Goal: Task Accomplishment & Management: Complete application form

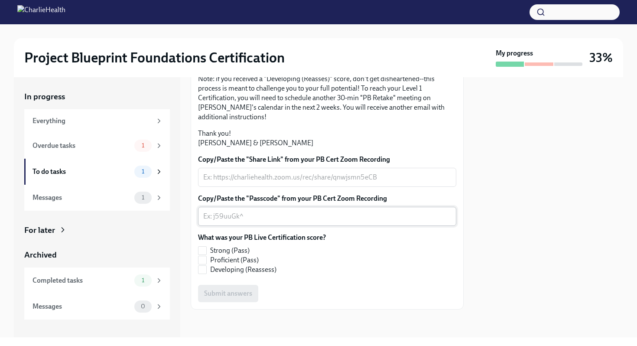
scroll to position [222, 0]
click at [206, 250] on input "Strong (Pass)" at bounding box center [203, 251] width 8 height 8
checkbox input "true"
click at [270, 181] on textarea "Copy/Paste the "Share Link" from your PB Cert Zoom Recording" at bounding box center [327, 177] width 248 height 10
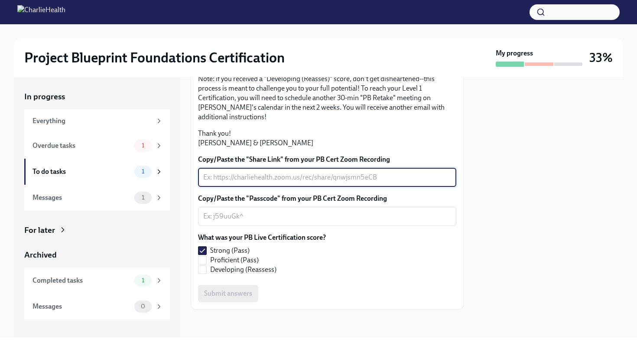
paste textarea "[URL][DOMAIN_NAME]"
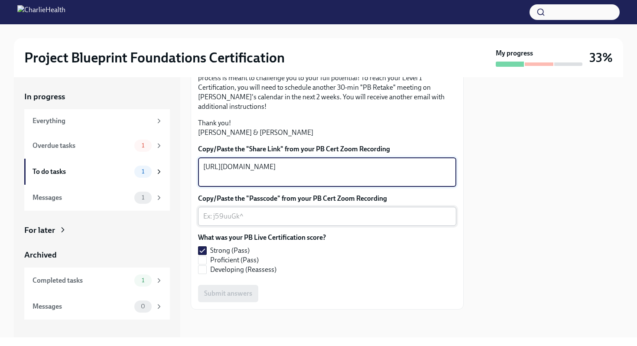
type textarea "[URL][DOMAIN_NAME]"
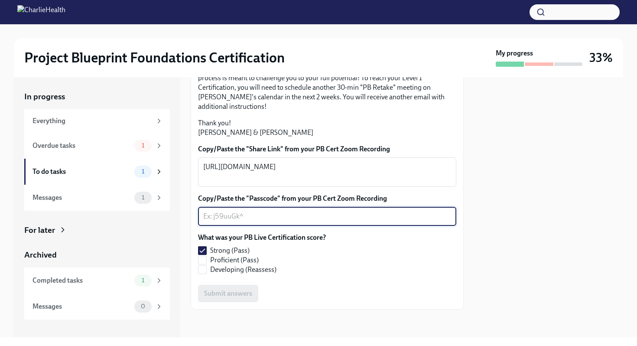
click at [275, 222] on textarea "Copy/Paste the "Passcode" from your PB Cert Zoom Recording" at bounding box center [327, 216] width 248 height 10
click at [338, 253] on div "What was your PB Live Certification score? Strong (Pass) Proficient (Pass) Deve…" at bounding box center [327, 254] width 258 height 42
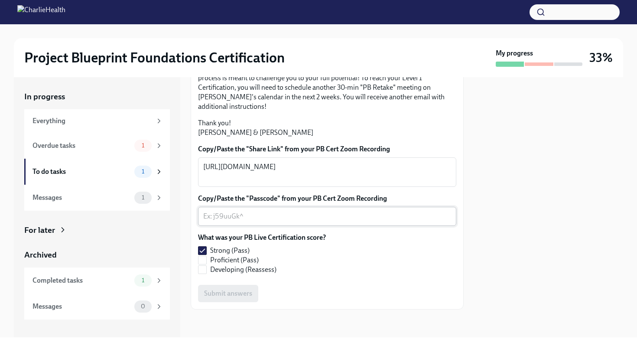
click at [270, 226] on div "x ​" at bounding box center [327, 216] width 258 height 19
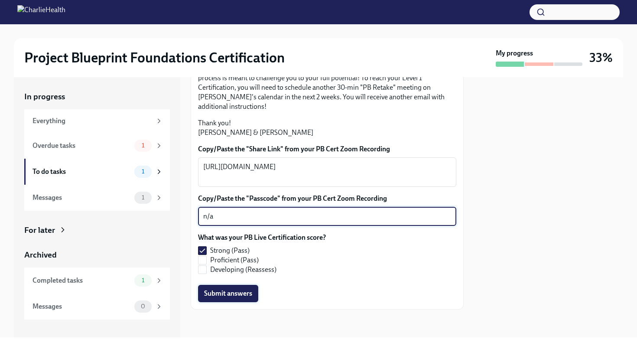
type textarea "n/a"
click at [233, 298] on span "Submit answers" at bounding box center [228, 293] width 48 height 9
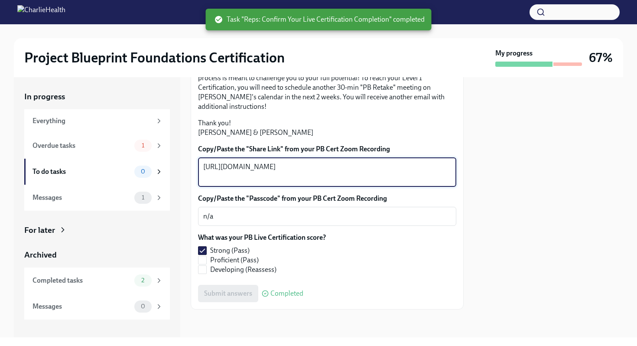
drag, startPoint x: 254, startPoint y: 188, endPoint x: 192, endPoint y: 169, distance: 65.4
click at [192, 169] on div "Hi [PERSON_NAME]! Thank you for completing your scheduled Project Blueprint Liv…" at bounding box center [327, 140] width 273 height 338
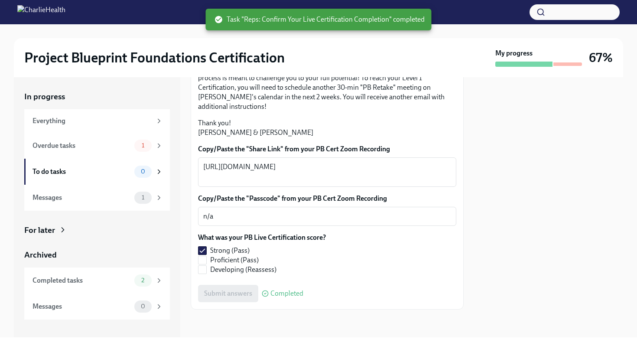
click at [384, 302] on div "Submit answers Completed" at bounding box center [327, 293] width 258 height 17
click at [86, 153] on div "Overdue tasks 1" at bounding box center [97, 146] width 146 height 26
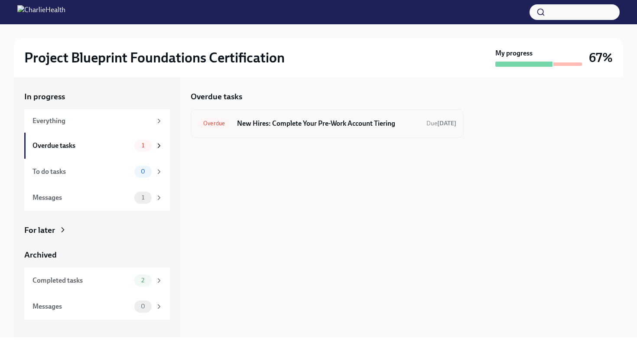
click at [314, 126] on h6 "New Hires: Complete Your Pre-Work Account Tiering" at bounding box center [328, 124] width 183 height 10
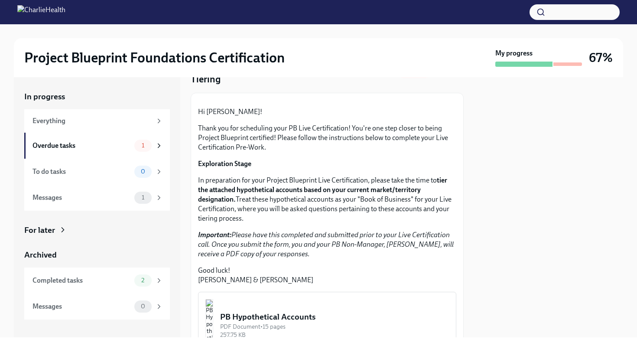
scroll to position [215, 0]
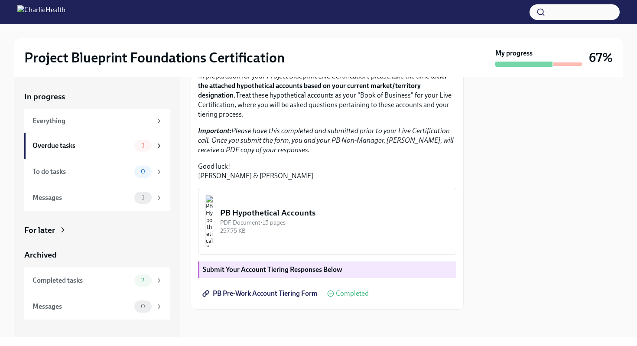
click at [329, 290] on icon at bounding box center [330, 293] width 7 height 7
click at [328, 238] on button "PB Hypothetical Accounts PDF Document • 15 pages 257.75 KB" at bounding box center [327, 221] width 258 height 67
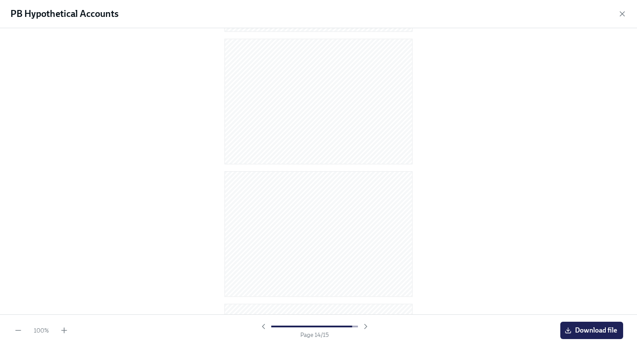
scroll to position [876, 0]
click at [619, 13] on icon "button" at bounding box center [622, 14] width 9 height 9
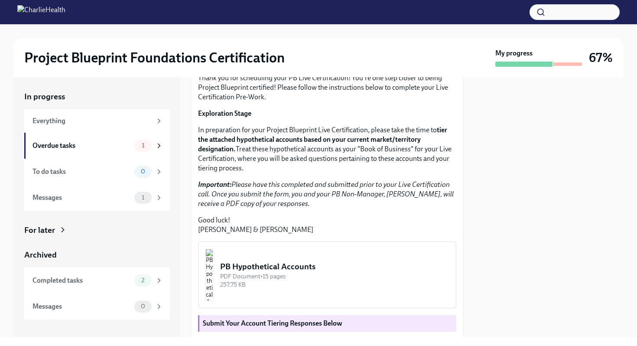
scroll to position [0, 0]
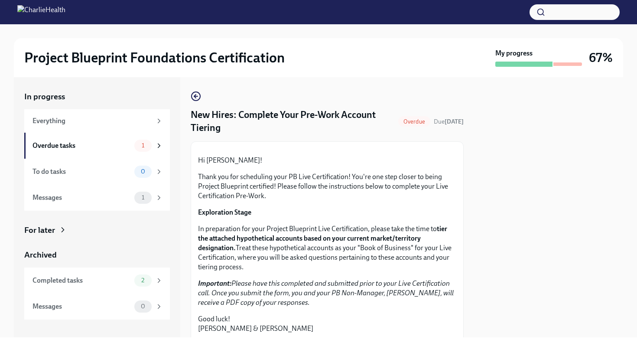
click at [413, 123] on span "Overdue" at bounding box center [414, 121] width 32 height 7
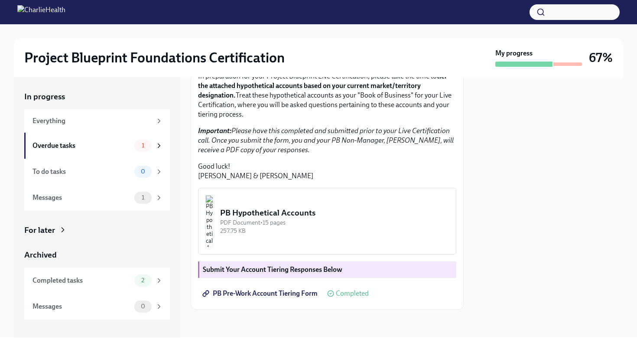
click at [342, 290] on span "Completed" at bounding box center [352, 293] width 33 height 7
click at [300, 294] on span "PB Pre-Work Account Tiering Form" at bounding box center [261, 293] width 114 height 9
click at [115, 199] on div "Messages" at bounding box center [82, 198] width 98 height 10
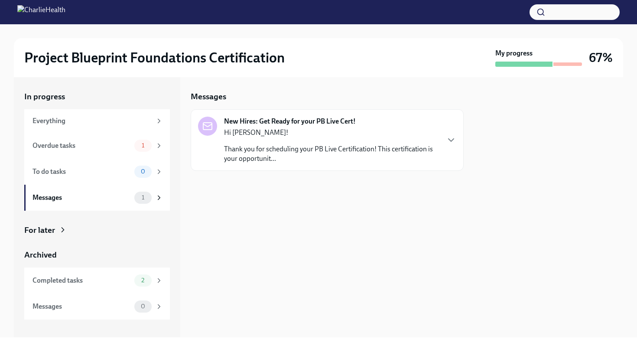
click at [351, 138] on div "Hi [PERSON_NAME]! Thank you for scheduling your PB Live Certification! This cer…" at bounding box center [331, 146] width 215 height 36
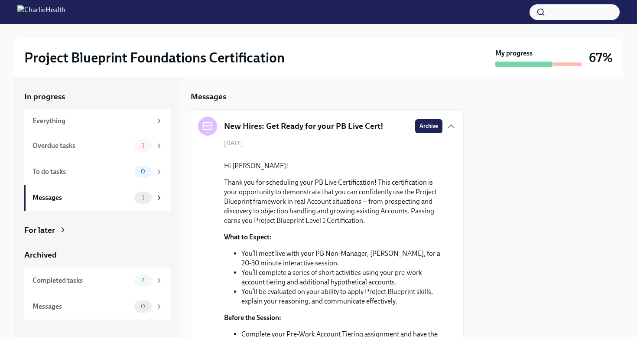
click at [388, 126] on div "New Hires: Get Ready for your PB Live Cert! Archive" at bounding box center [327, 126] width 258 height 19
click at [455, 124] on icon "button" at bounding box center [451, 126] width 10 height 10
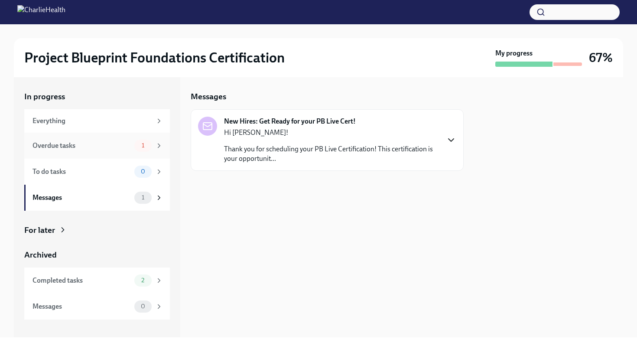
click at [90, 149] on div "Overdue tasks" at bounding box center [82, 146] width 98 height 10
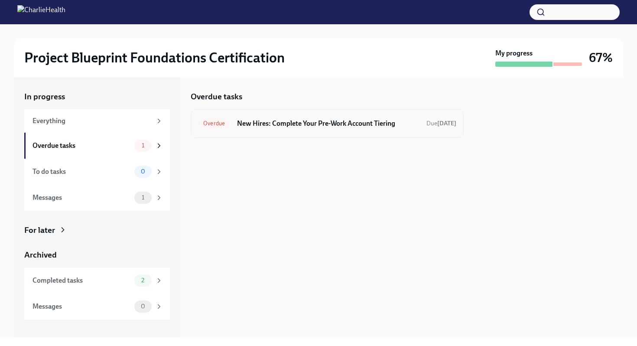
click at [219, 125] on span "Overdue" at bounding box center [214, 123] width 32 height 7
